Goal: Task Accomplishment & Management: Complete application form

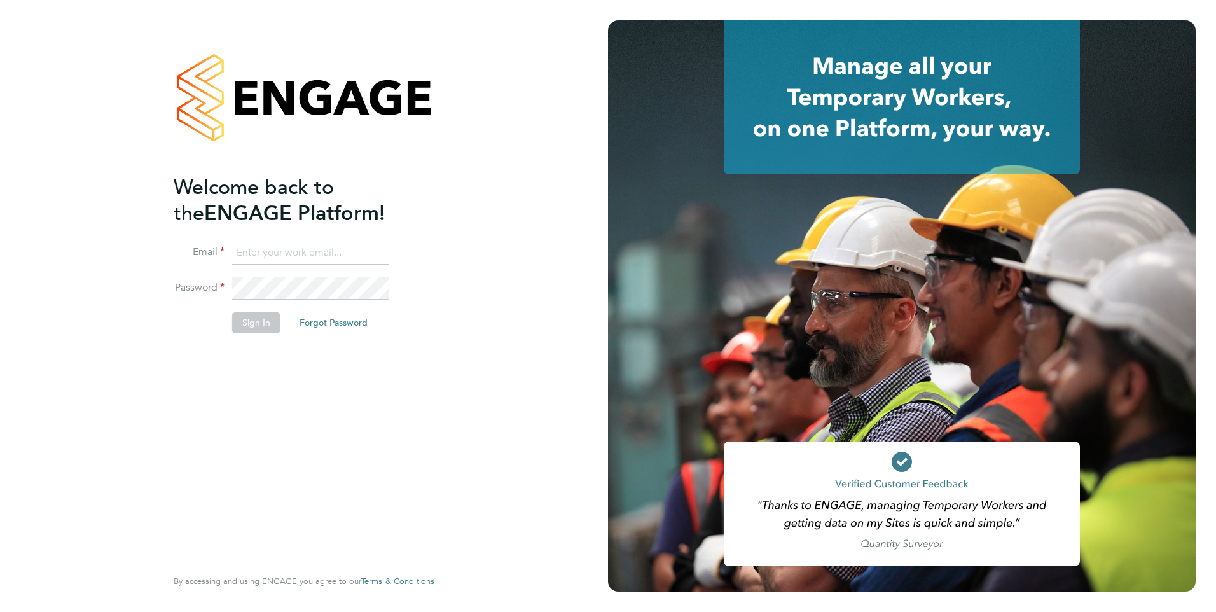
click at [255, 247] on input at bounding box center [310, 253] width 157 height 23
type input "[EMAIL_ADDRESS][DOMAIN_NAME]"
click at [259, 328] on button "Sign In" at bounding box center [256, 322] width 48 height 20
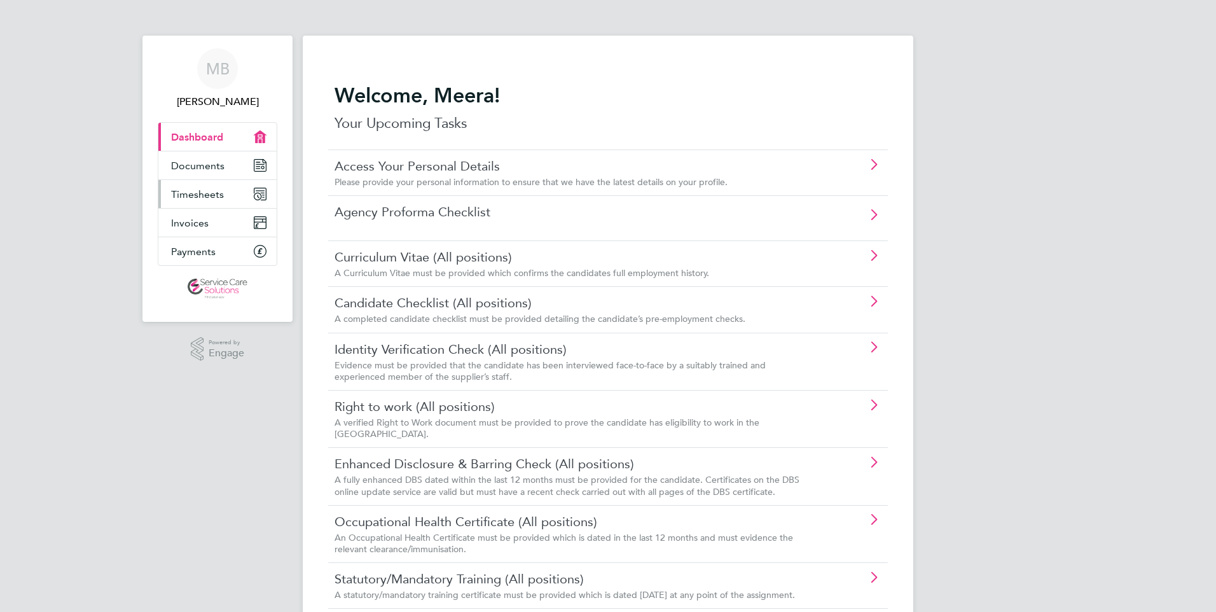
drag, startPoint x: 196, startPoint y: 191, endPoint x: 256, endPoint y: 203, distance: 61.0
click at [196, 191] on span "Timesheets" at bounding box center [197, 194] width 53 height 12
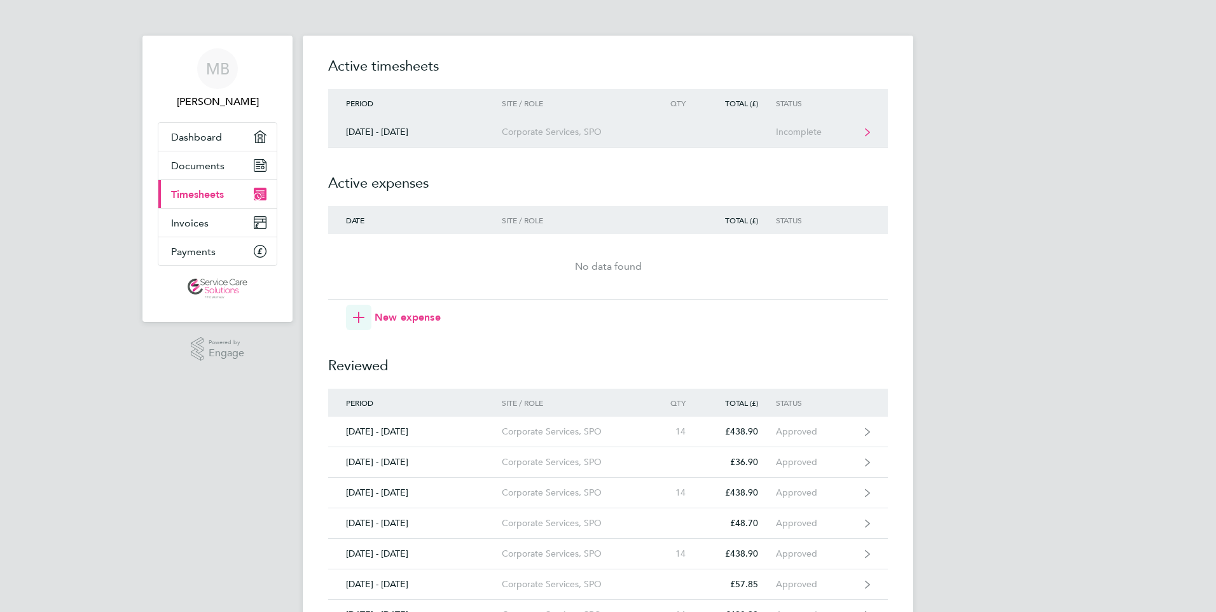
click at [795, 131] on div "Incomplete" at bounding box center [815, 132] width 78 height 11
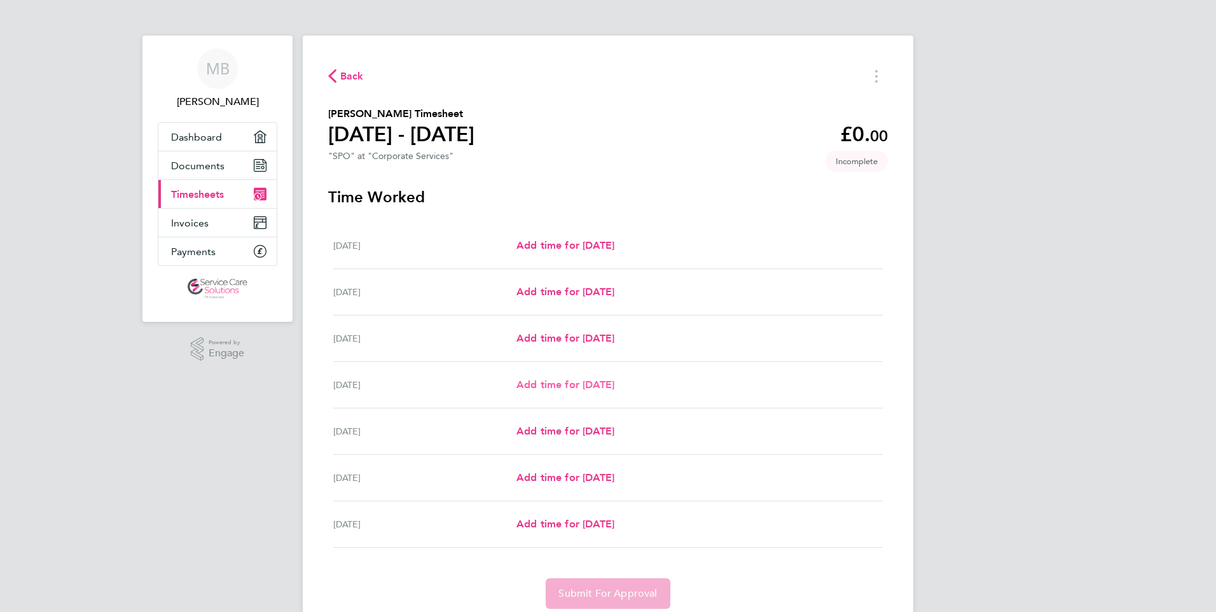
click at [544, 384] on span "Add time for [DATE]" at bounding box center [565, 384] width 98 height 12
select select "30"
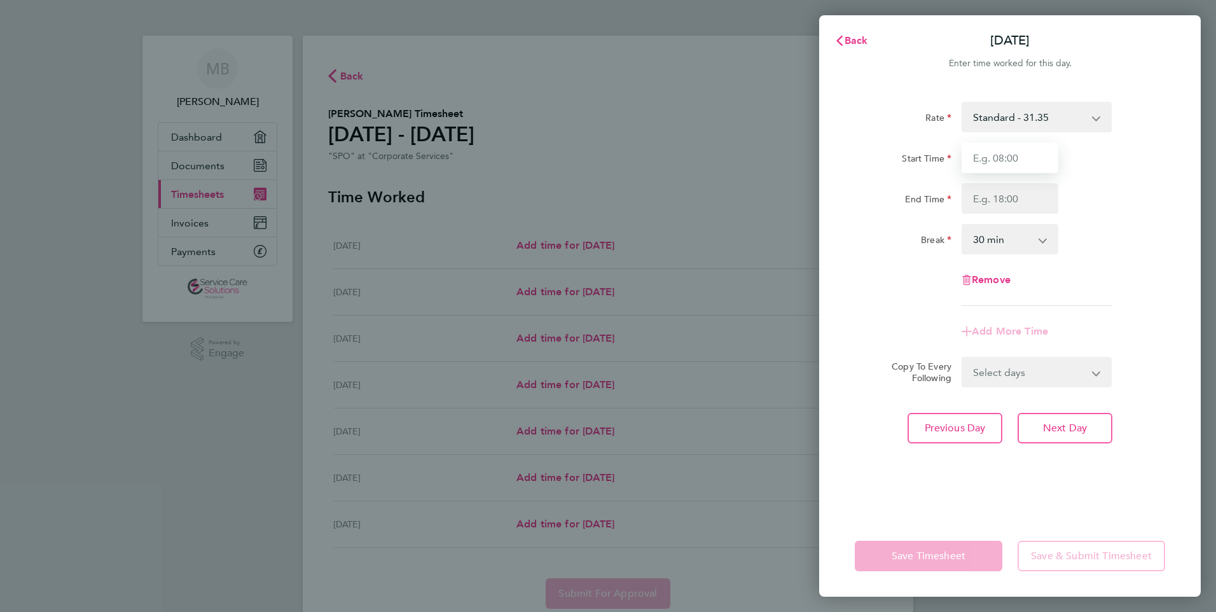
click at [998, 158] on input "Start Time" at bounding box center [1010, 157] width 97 height 31
type input "09:00"
type input "14:00"
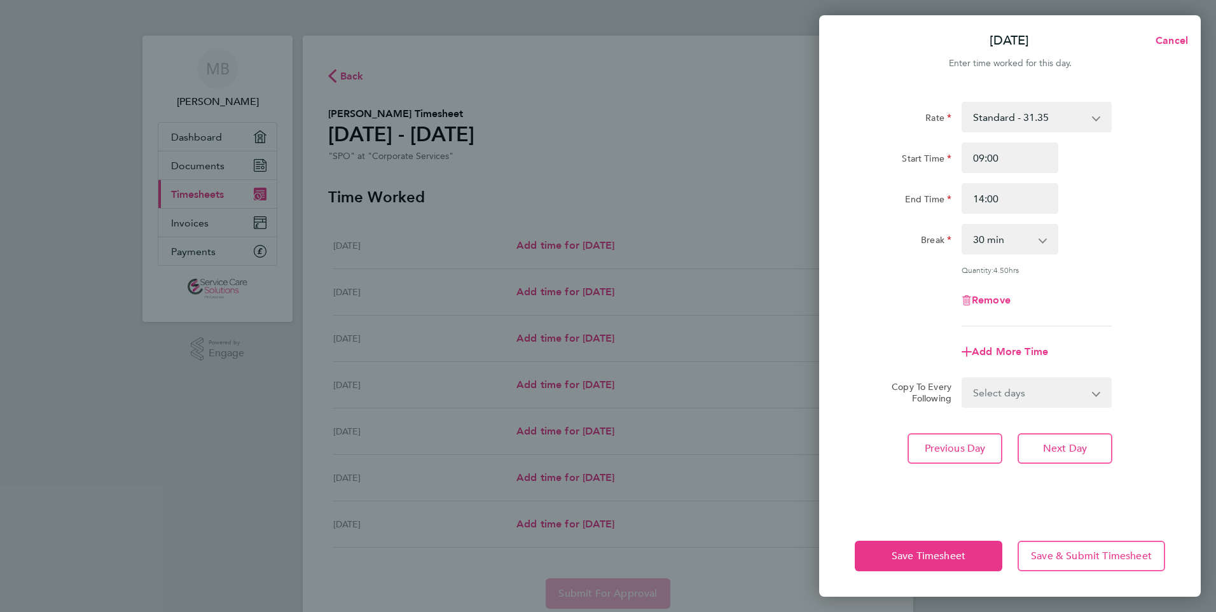
click at [1043, 240] on app-icon-cross-button at bounding box center [1049, 239] width 15 height 28
click at [1001, 240] on select "0 min 15 min 30 min 45 min 60 min 75 min 90 min" at bounding box center [1002, 239] width 79 height 28
select select "0"
click at [963, 225] on select "0 min 15 min 30 min 45 min 60 min 75 min 90 min" at bounding box center [1002, 239] width 79 height 28
drag, startPoint x: 930, startPoint y: 552, endPoint x: 841, endPoint y: 497, distance: 104.5
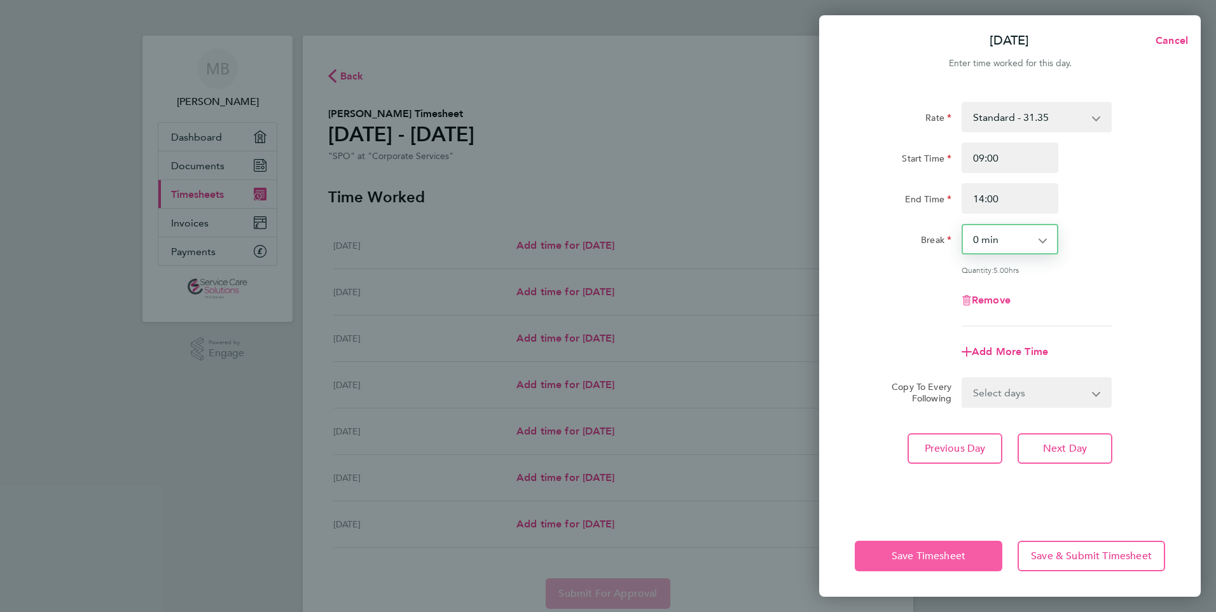
click at [927, 549] on span "Save Timesheet" at bounding box center [929, 555] width 74 height 13
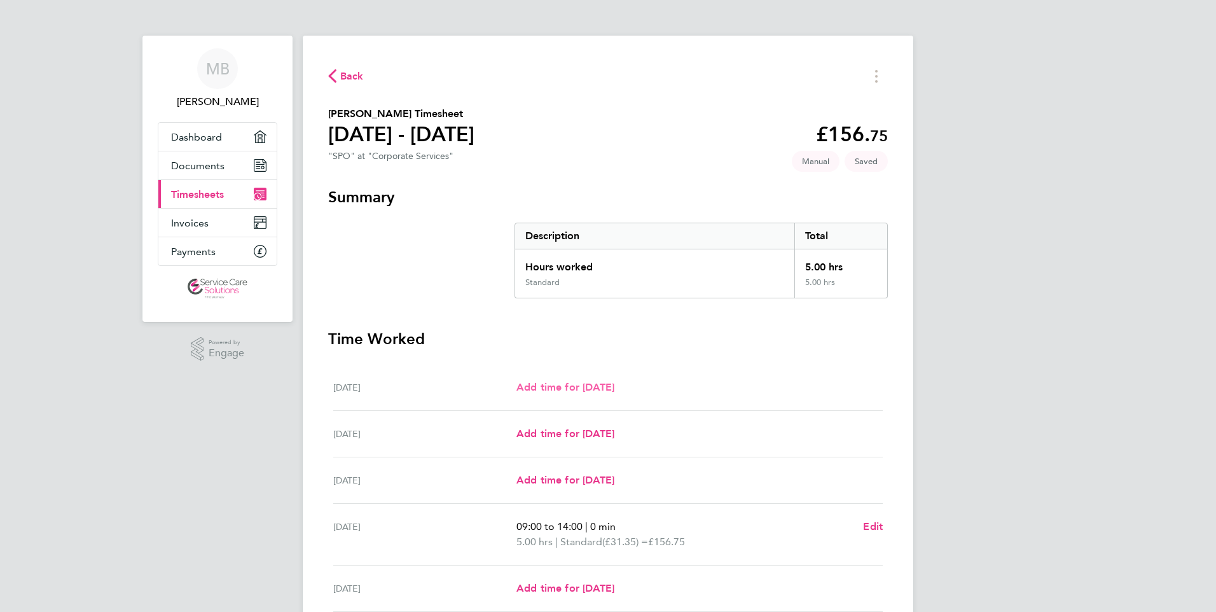
click at [557, 388] on span "Add time for [DATE]" at bounding box center [565, 387] width 98 height 12
select select "30"
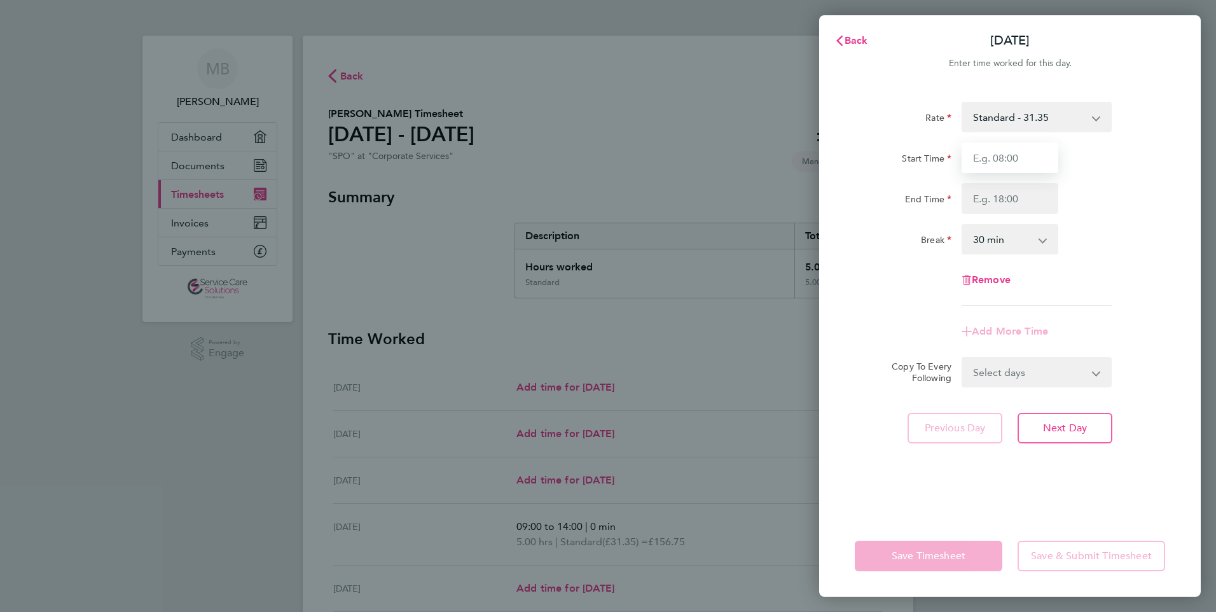
click at [1018, 157] on input "Start Time" at bounding box center [1010, 157] width 97 height 31
type input "09:00"
type input "14:00"
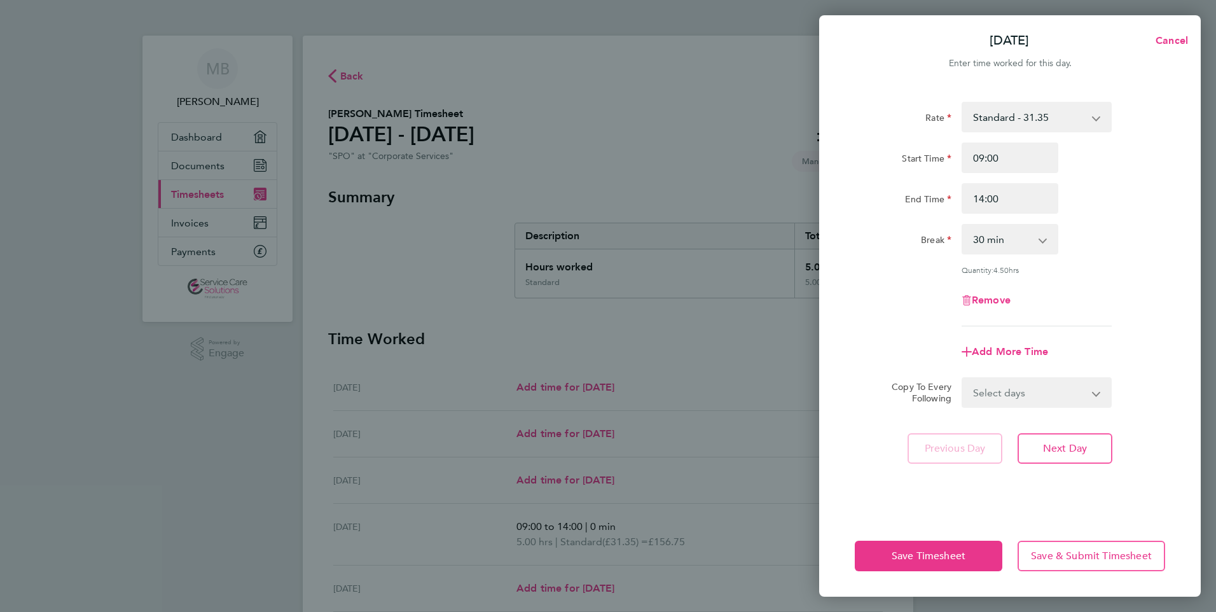
click at [991, 249] on select "0 min 15 min 30 min 45 min 60 min 75 min 90 min" at bounding box center [1002, 239] width 79 height 28
select select "0"
click at [963, 225] on select "0 min 15 min 30 min 45 min 60 min 75 min 90 min" at bounding box center [1002, 239] width 79 height 28
click at [1048, 442] on span "Next Day" at bounding box center [1065, 448] width 44 height 13
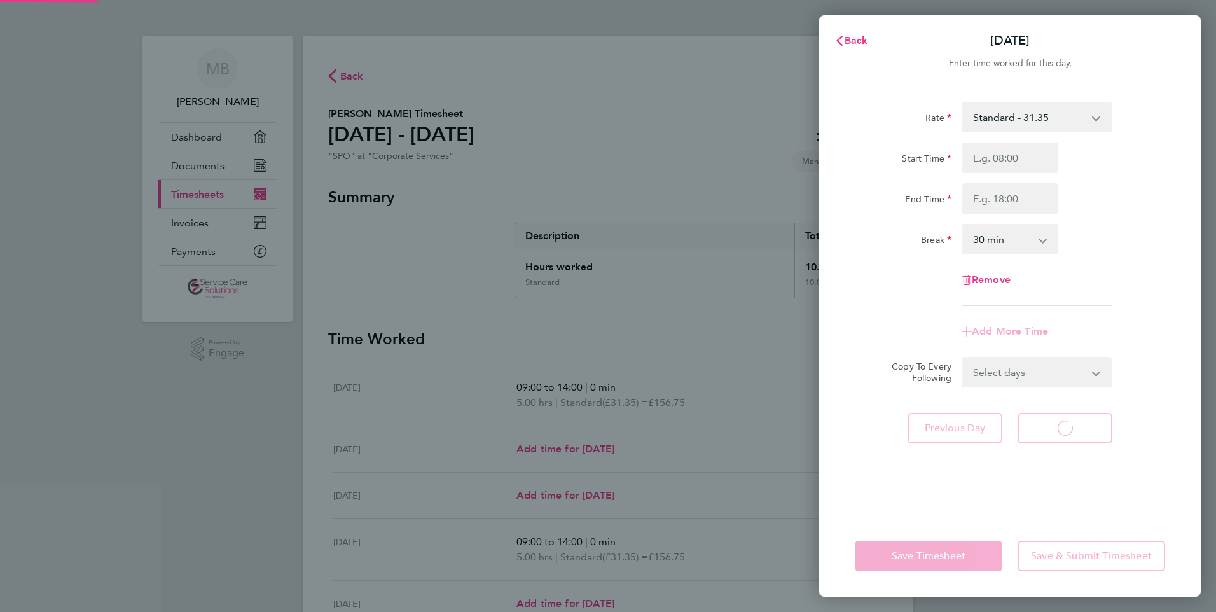
select select "30"
click at [993, 155] on input "Start Time" at bounding box center [1010, 157] width 97 height 31
type input "09:00"
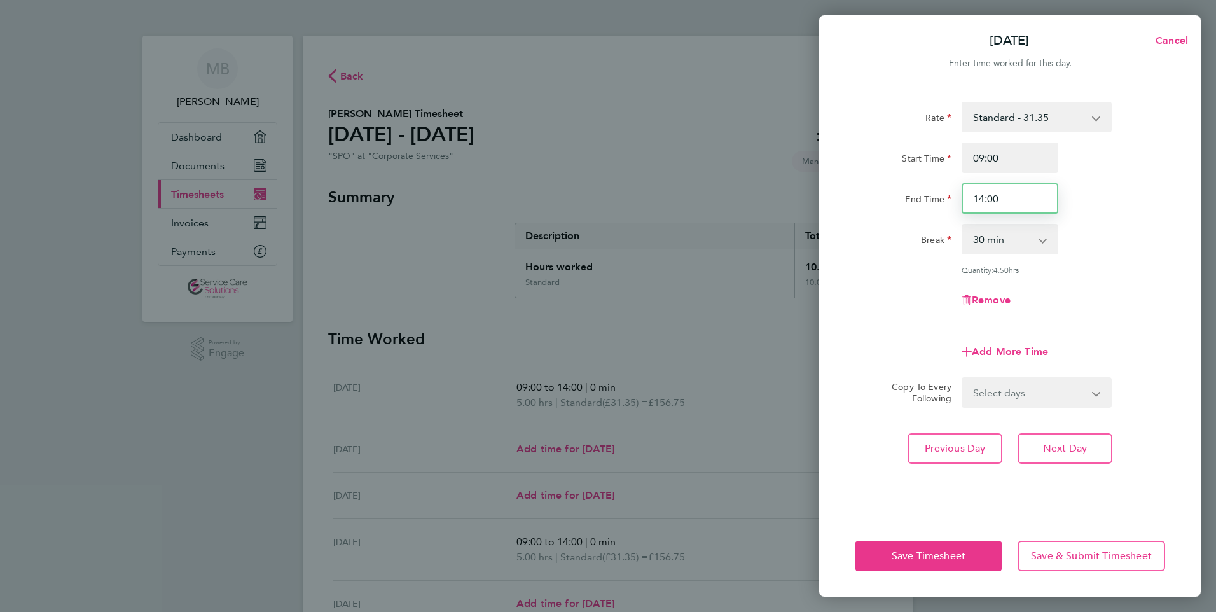
click at [982, 196] on input "14:00" at bounding box center [1010, 198] width 97 height 31
type input "13:00"
click at [998, 235] on select "0 min 15 min 30 min 45 min 60 min 75 min 90 min" at bounding box center [1002, 239] width 79 height 28
select select "0"
click at [963, 225] on select "0 min 15 min 30 min 45 min 60 min 75 min 90 min" at bounding box center [1002, 239] width 79 height 28
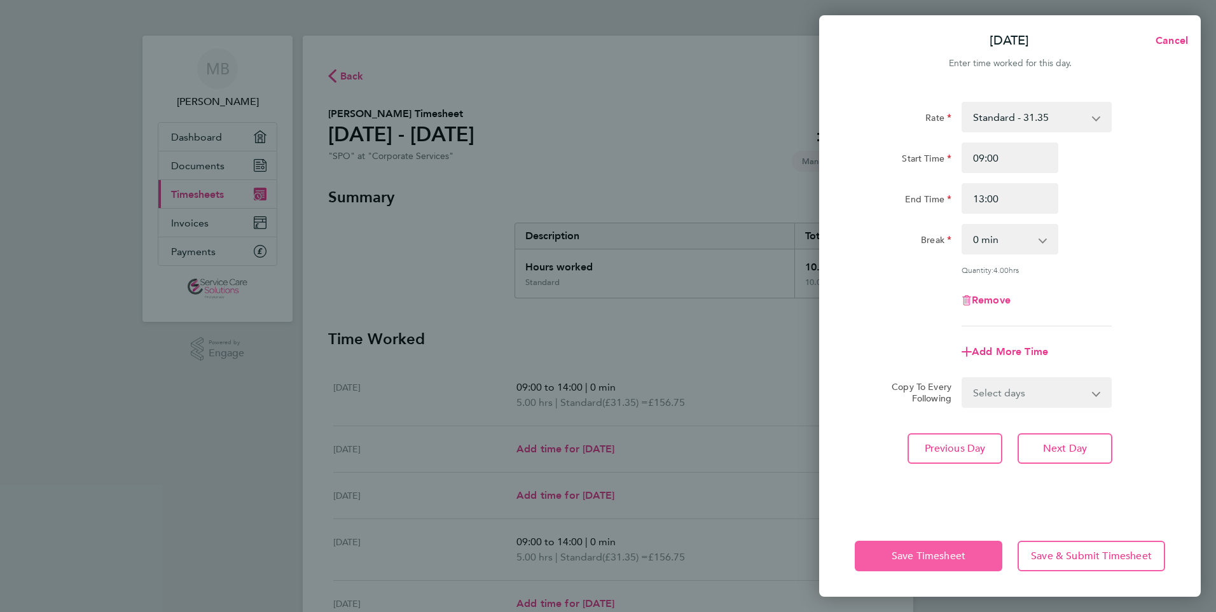
click at [938, 553] on span "Save Timesheet" at bounding box center [929, 555] width 74 height 13
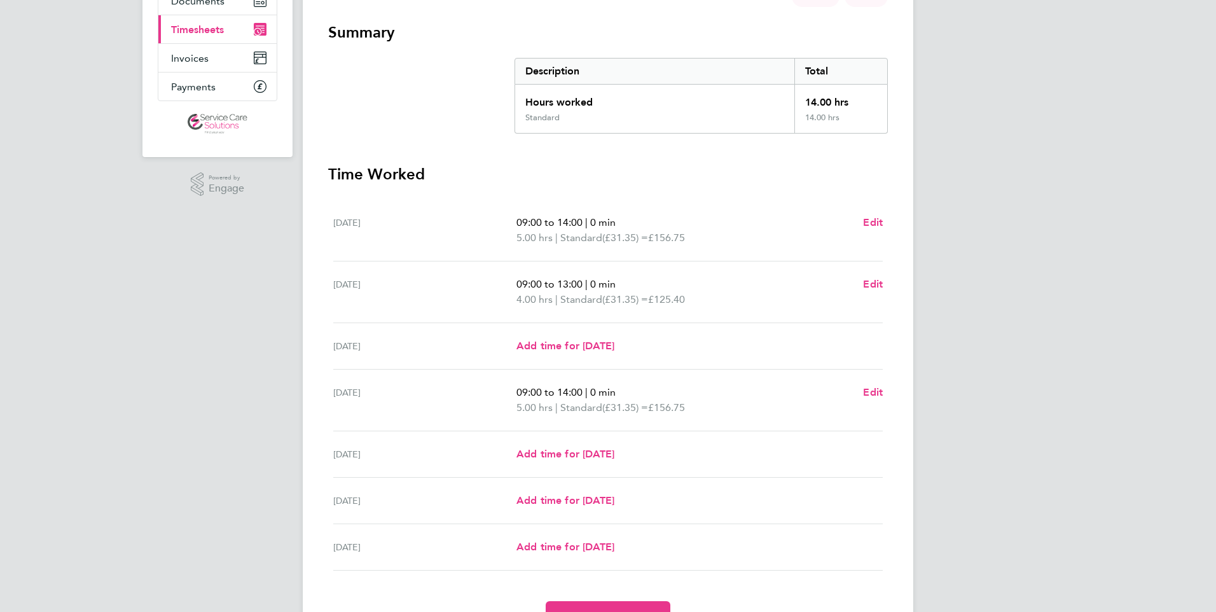
scroll to position [235, 0]
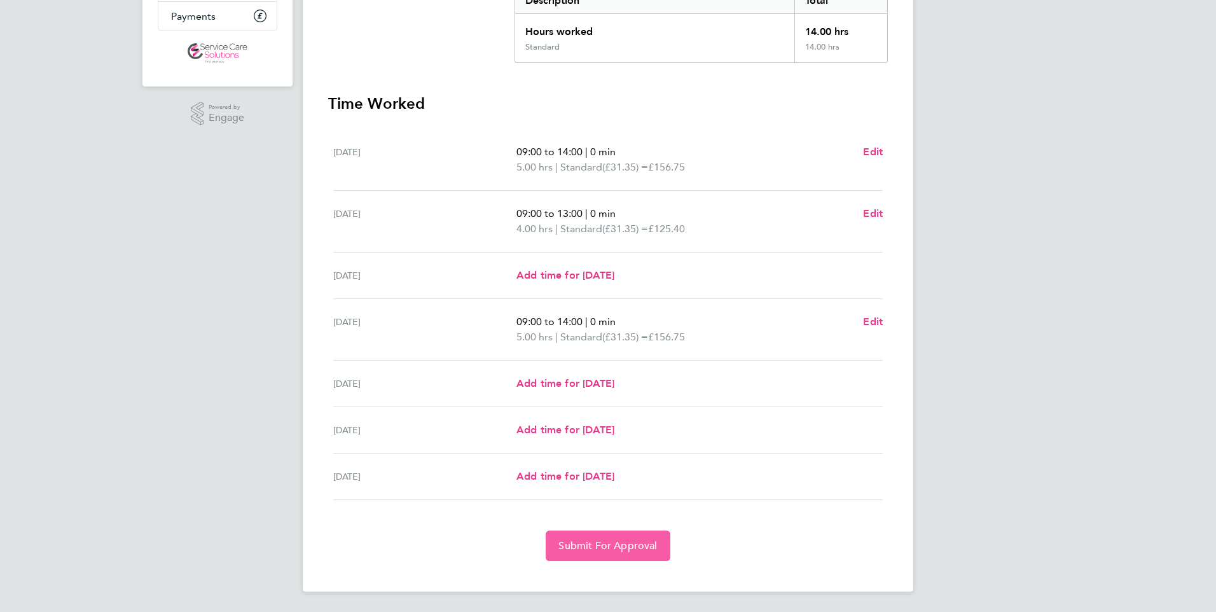
click at [609, 541] on span "Submit For Approval" at bounding box center [607, 545] width 99 height 13
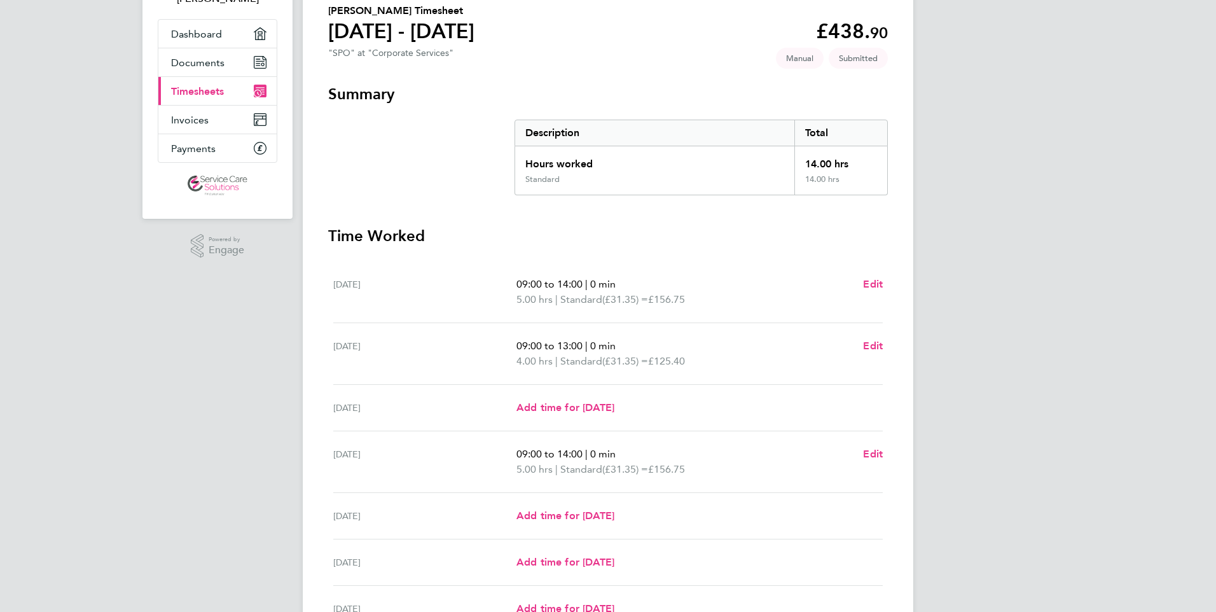
scroll to position [0, 0]
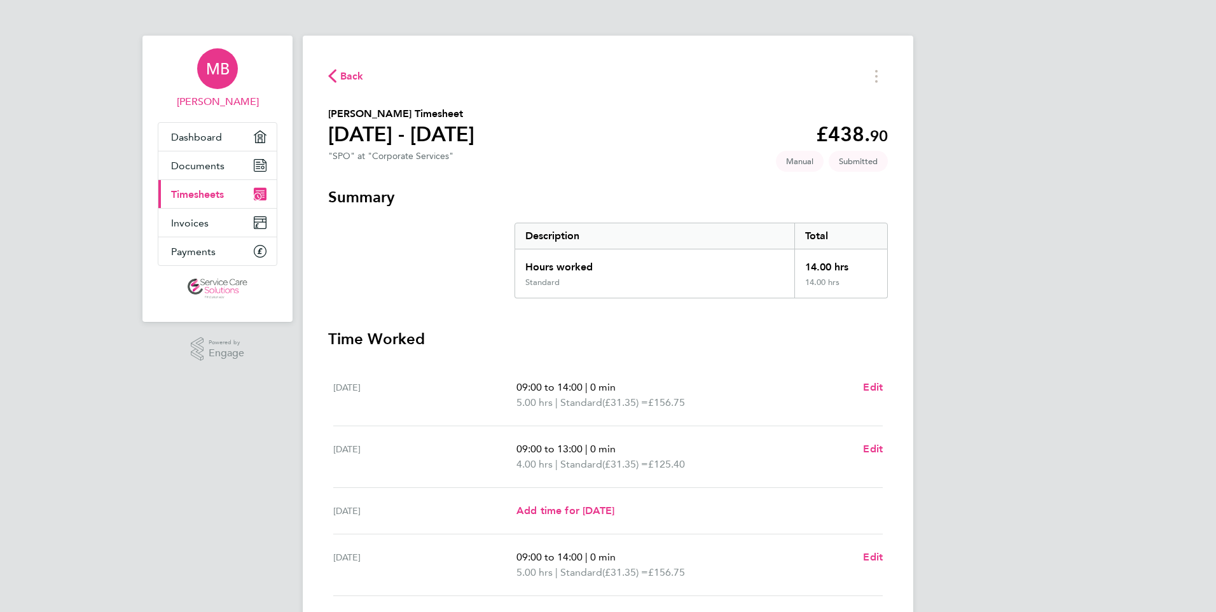
click at [222, 76] on span "MB" at bounding box center [218, 68] width 24 height 17
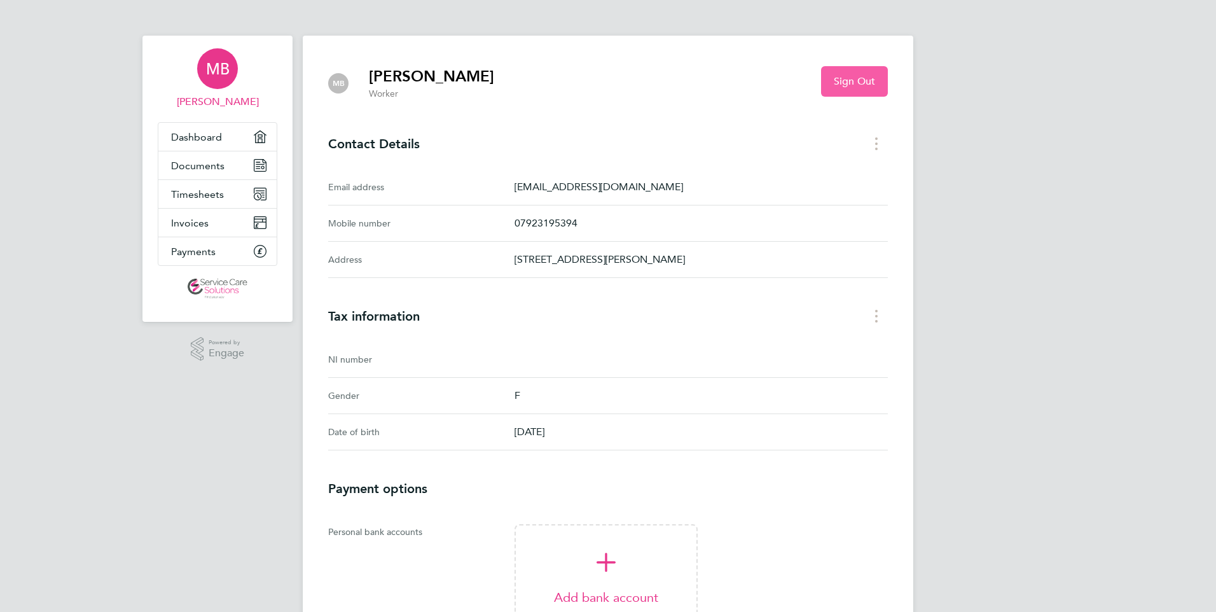
click at [864, 73] on button "Sign Out" at bounding box center [854, 81] width 67 height 31
